Goal: Check status: Check status

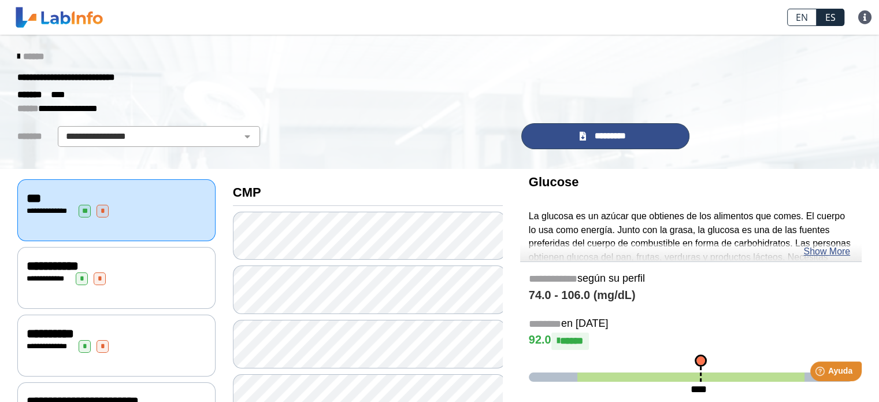
click at [585, 127] on link "*********" at bounding box center [605, 136] width 169 height 26
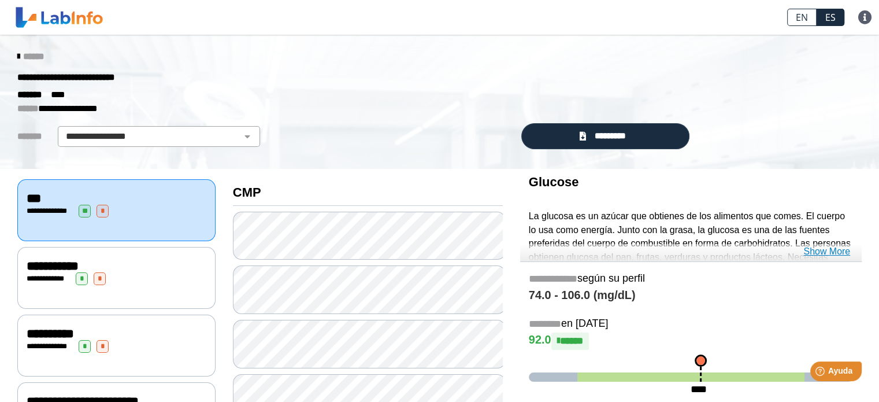
click at [832, 250] on link "Show More" at bounding box center [826, 251] width 47 height 14
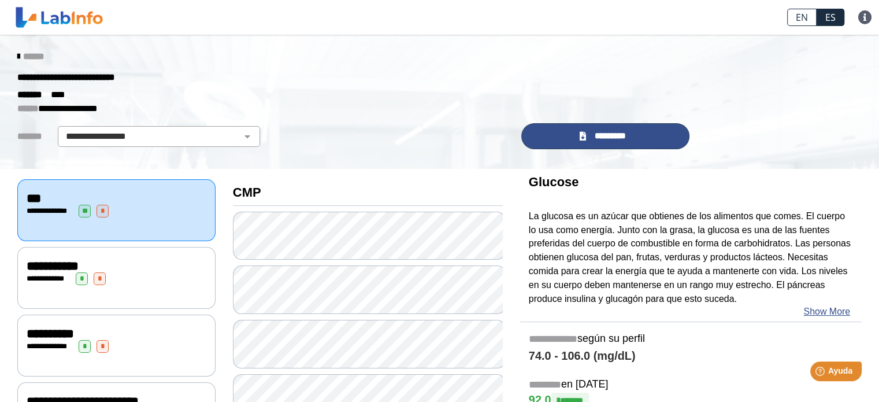
click at [602, 142] on span "*********" at bounding box center [610, 135] width 42 height 13
